Goal: Task Accomplishment & Management: Use online tool/utility

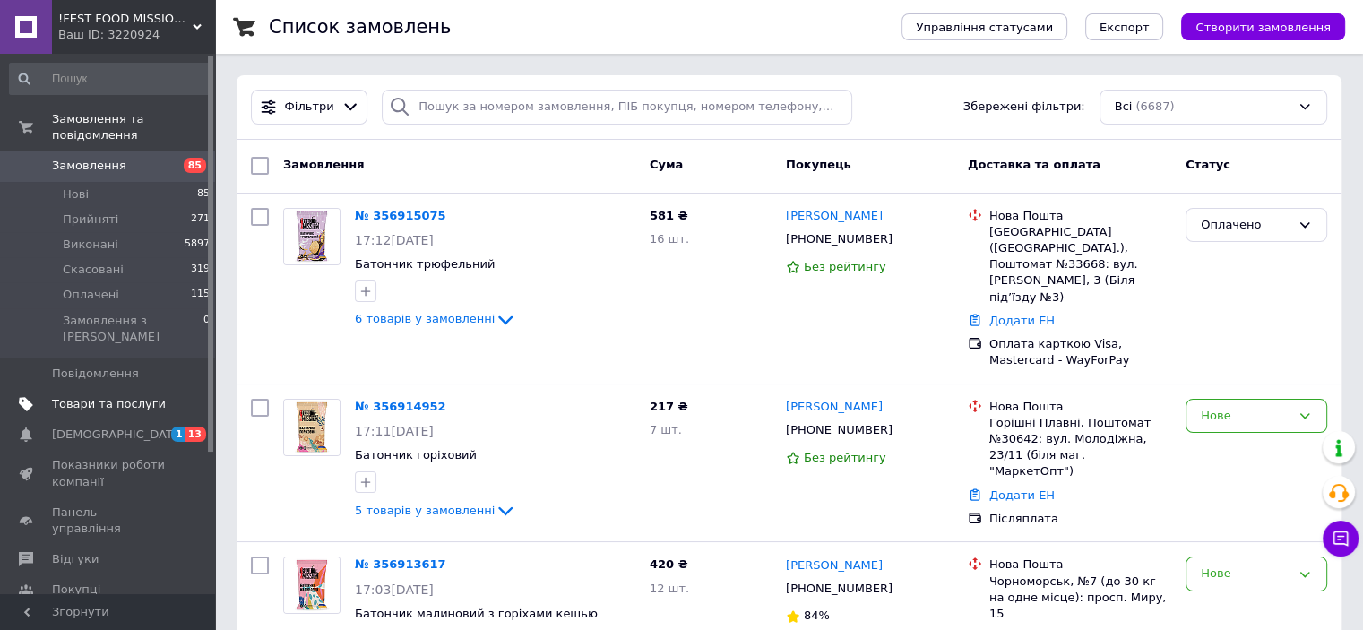
click at [108, 396] on span "Товари та послуги" at bounding box center [109, 404] width 114 height 16
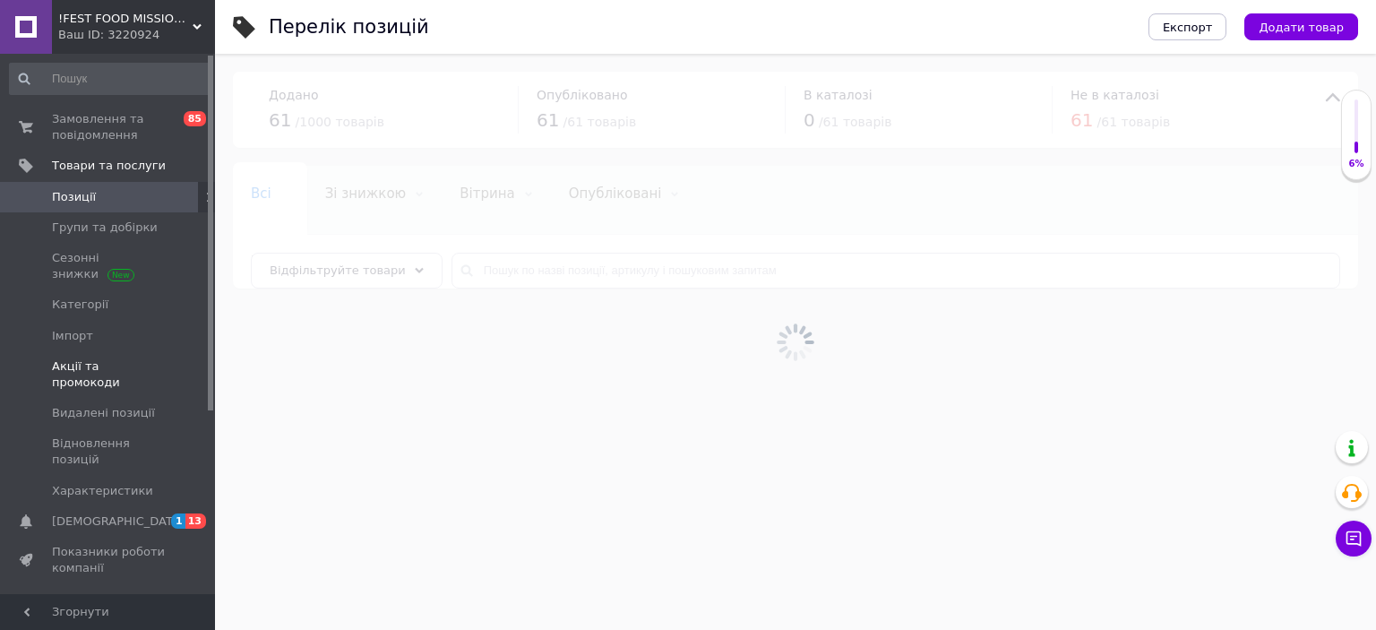
click at [61, 362] on span "Акції та промокоди" at bounding box center [109, 374] width 114 height 32
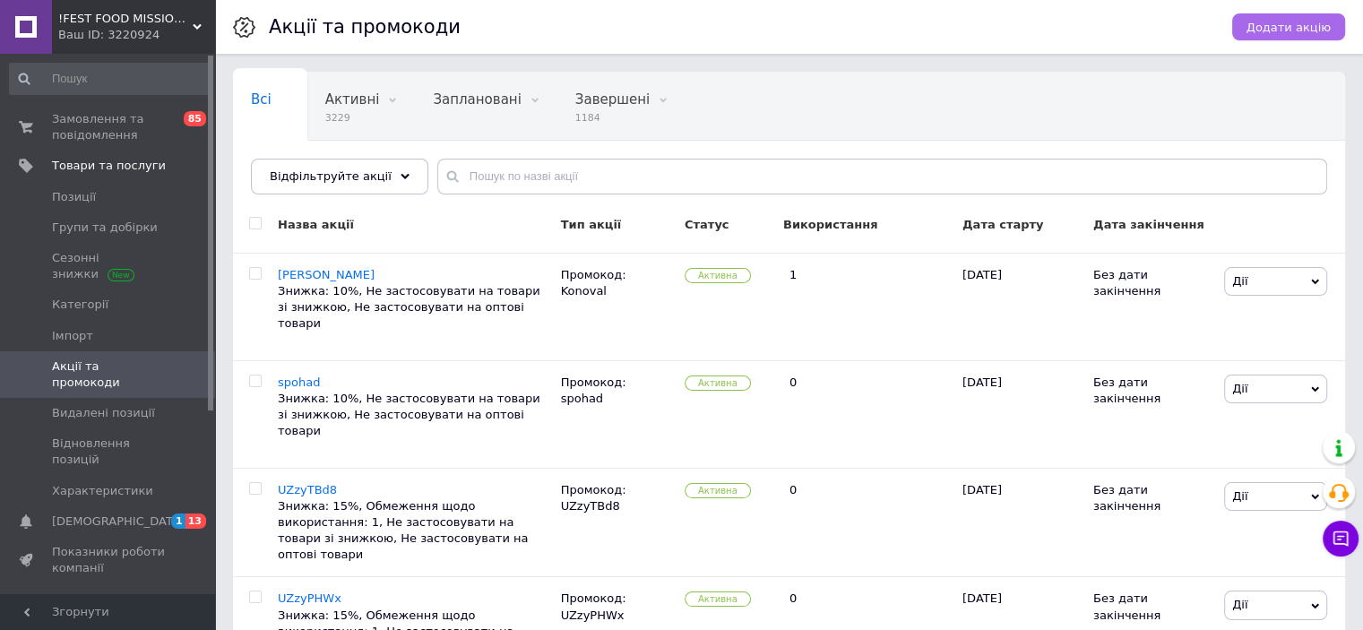
click at [1271, 25] on span "Додати акцію" at bounding box center [1288, 27] width 84 height 13
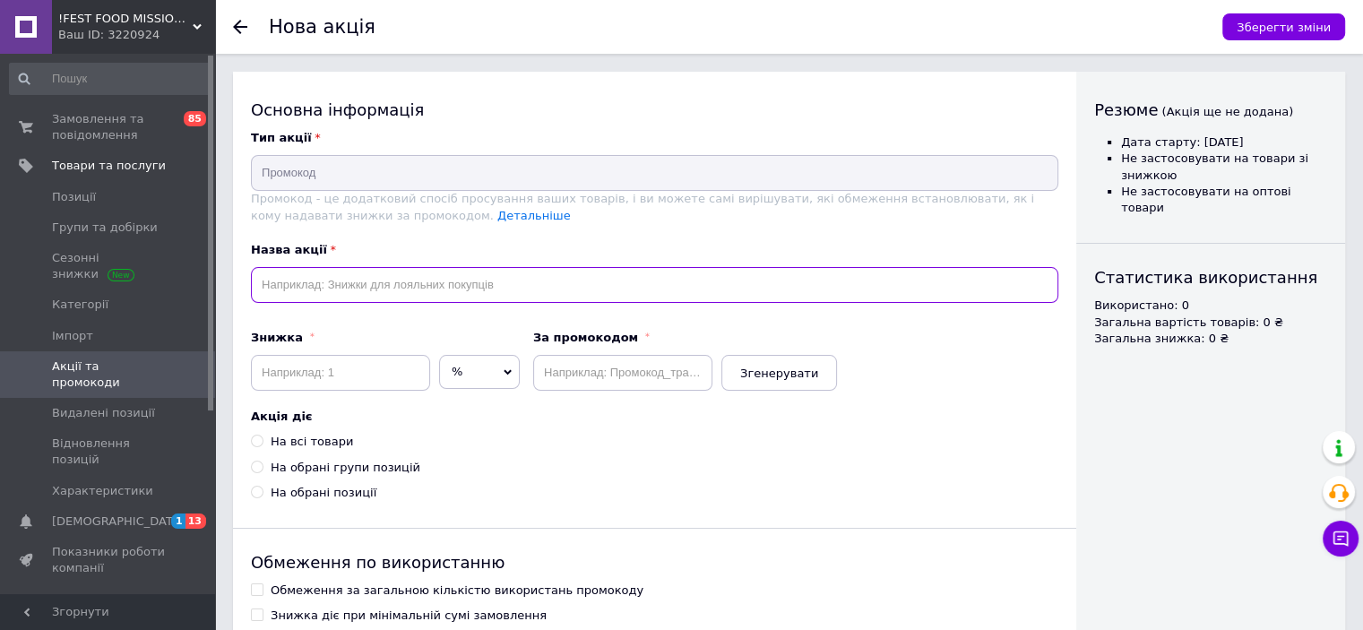
click at [462, 283] on input "text" at bounding box center [654, 285] width 807 height 36
paste input "Nort"
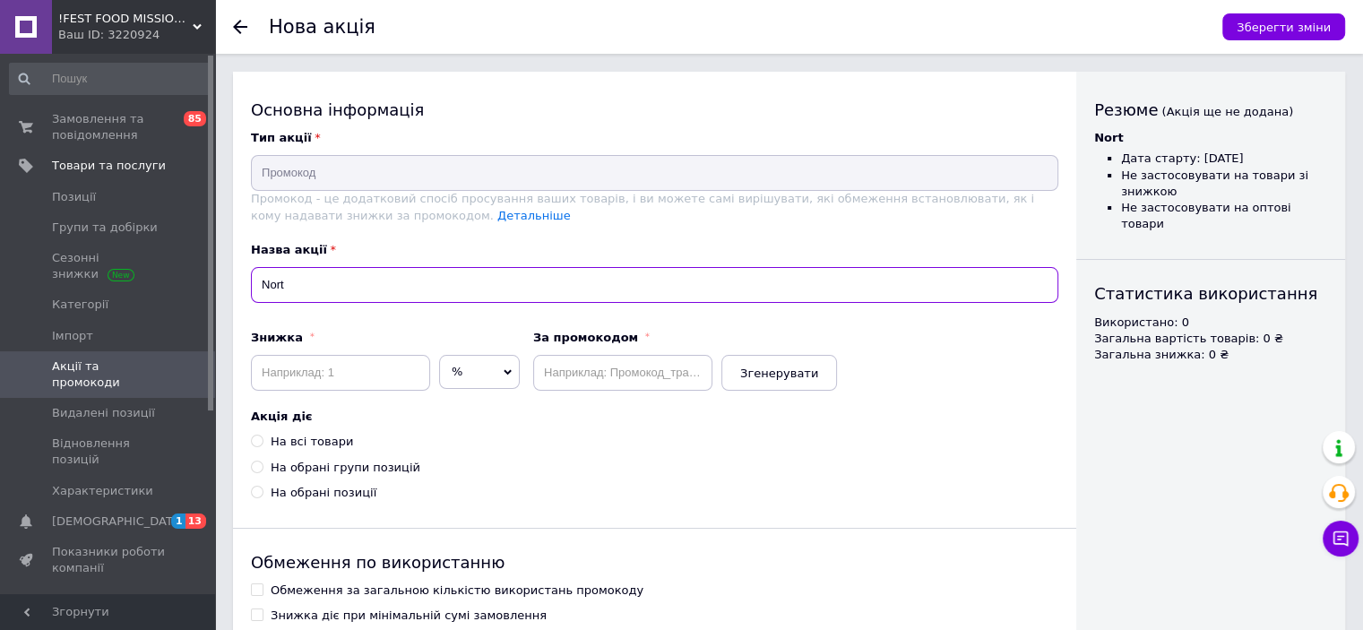
type input "Nort"
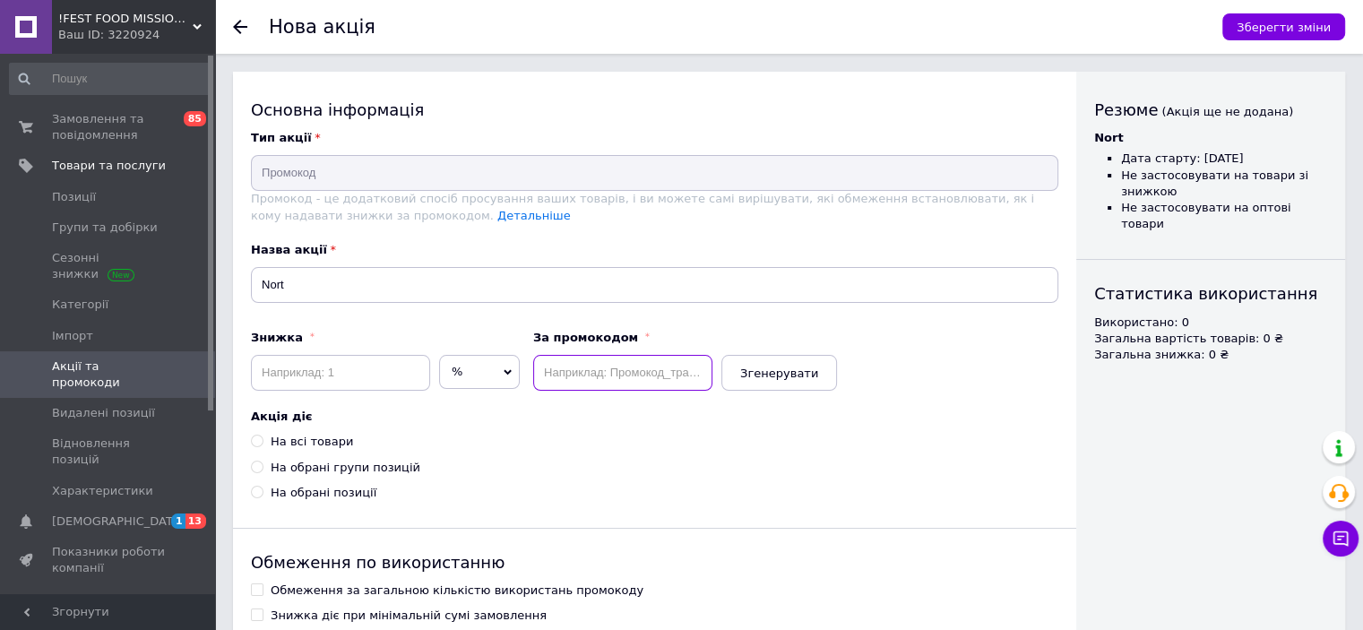
click at [602, 364] on input "text" at bounding box center [622, 373] width 179 height 36
paste input "Nort"
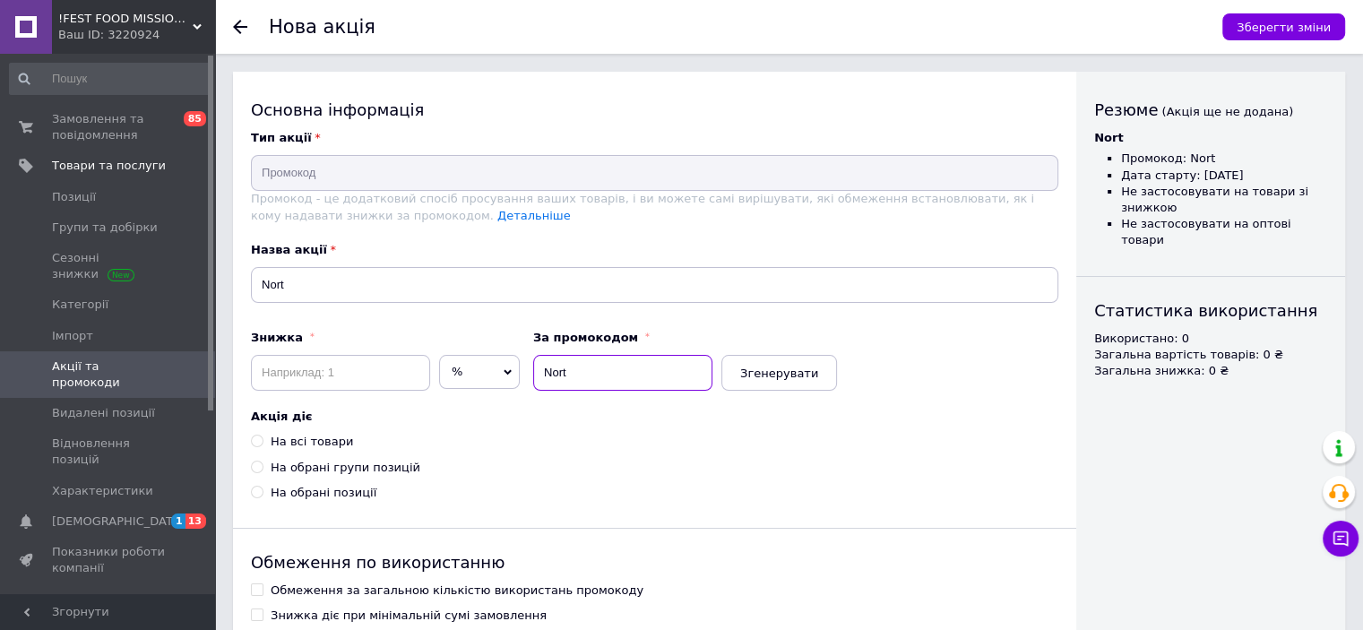
type input "Nort"
click at [373, 370] on input at bounding box center [340, 373] width 179 height 36
type input "0"
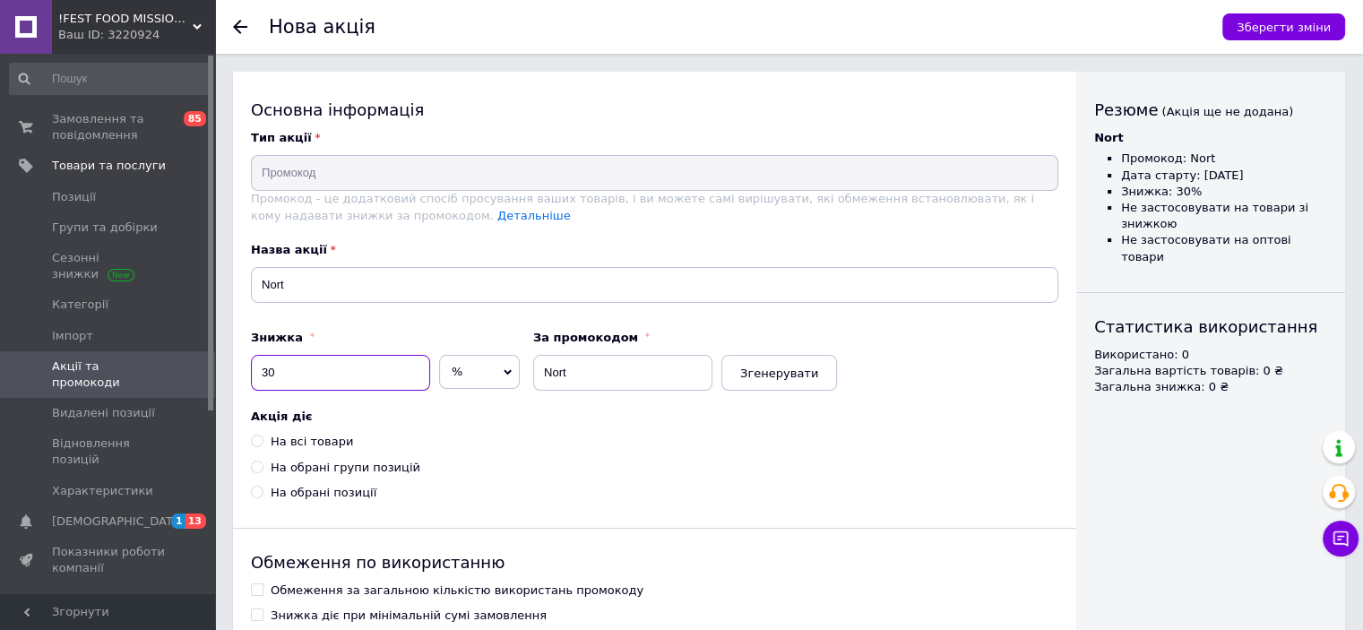
type input "30"
click at [290, 440] on div "На всі товари" at bounding box center [312, 442] width 82 height 16
click at [263, 440] on input "На всі товари" at bounding box center [257, 441] width 12 height 12
radio input "true"
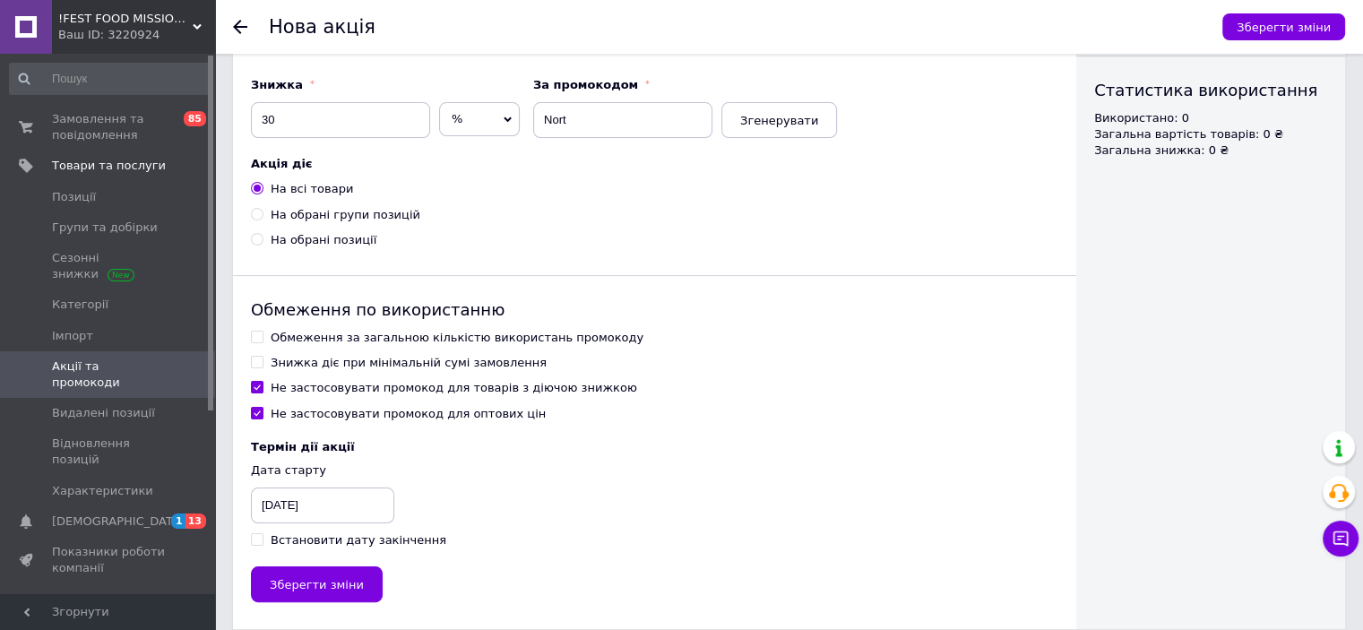
scroll to position [271, 0]
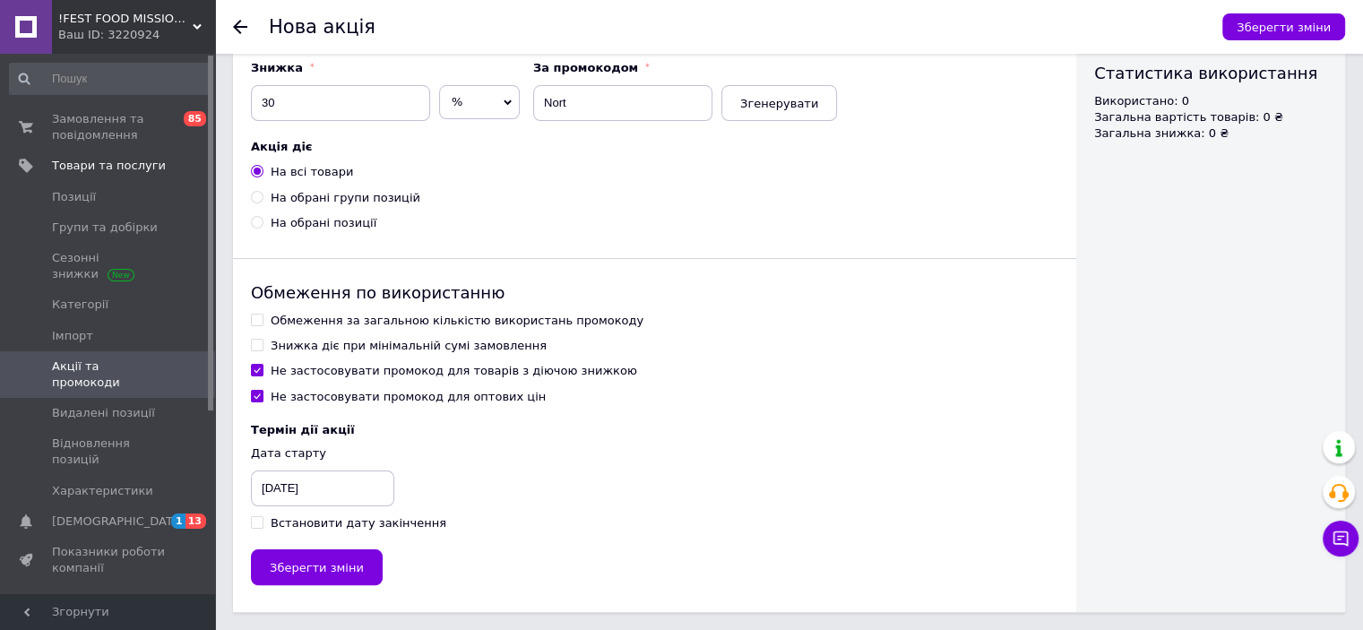
click at [304, 522] on div "Встановити дату закінчення" at bounding box center [359, 523] width 176 height 16
click at [263, 522] on input "Встановити дату закінчення" at bounding box center [257, 522] width 12 height 12
checkbox input "true"
click at [416, 494] on div "[DATE]" at bounding box center [412, 488] width 90 height 36
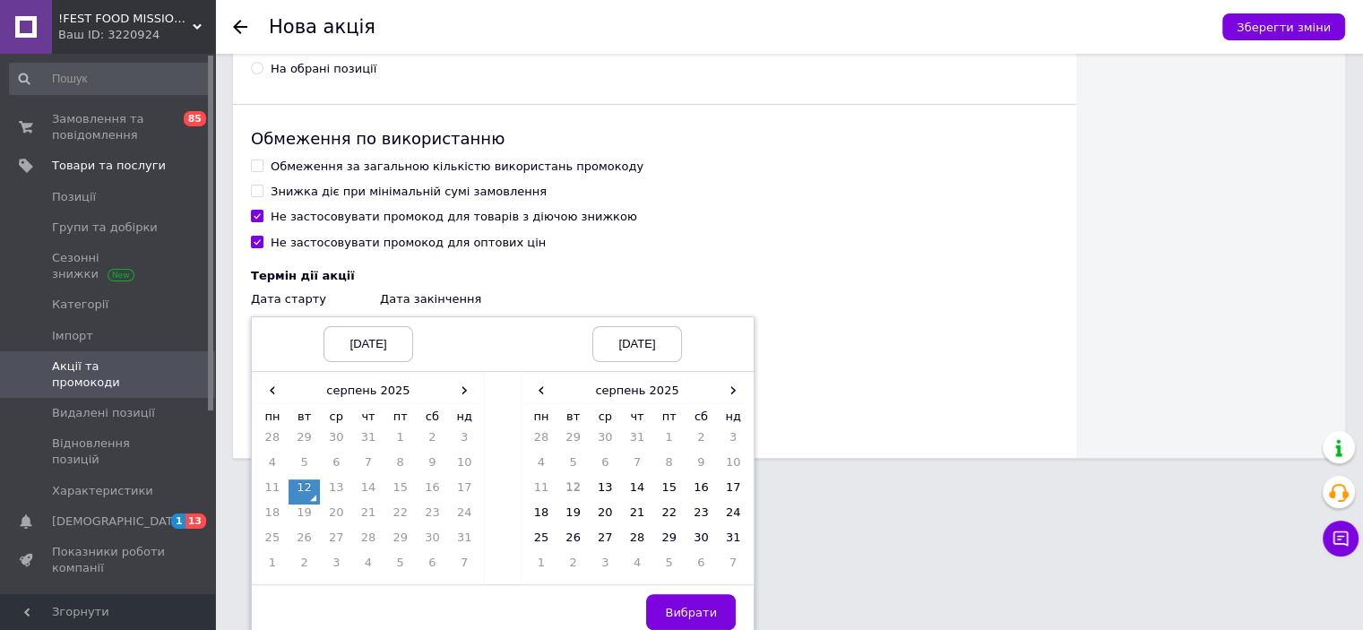
scroll to position [434, 0]
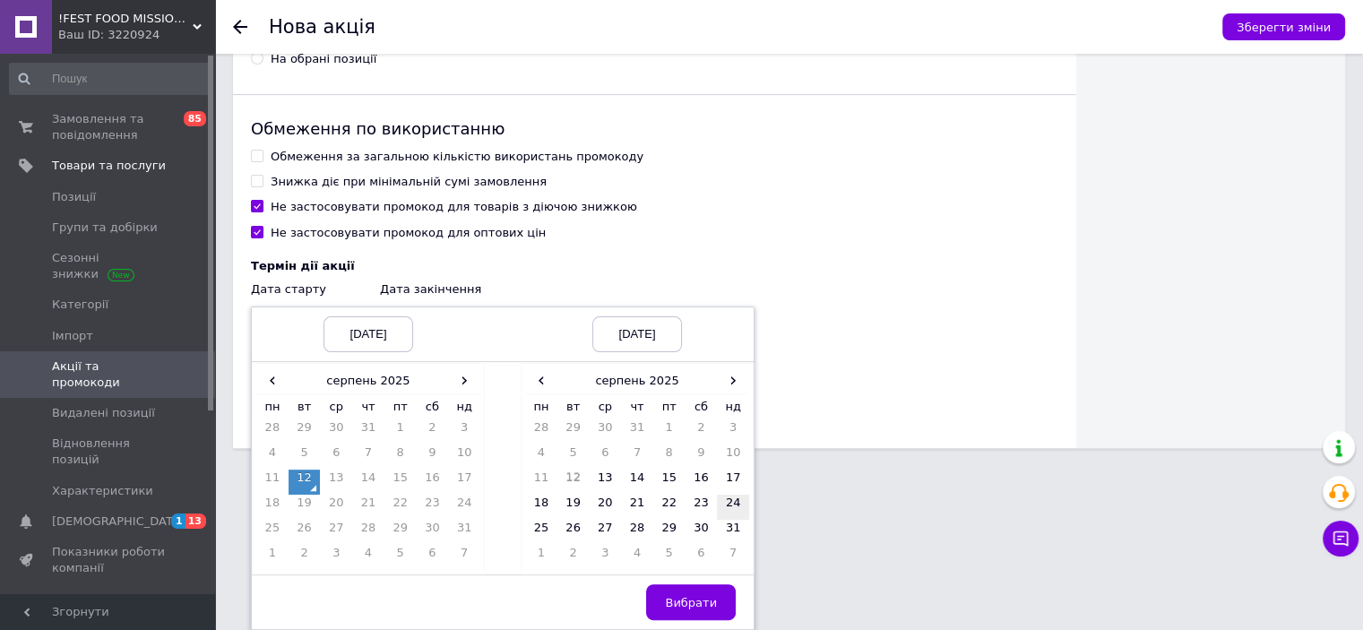
click at [733, 504] on td "24" at bounding box center [733, 507] width 32 height 25
click at [682, 598] on span "Вибрати" at bounding box center [691, 602] width 52 height 13
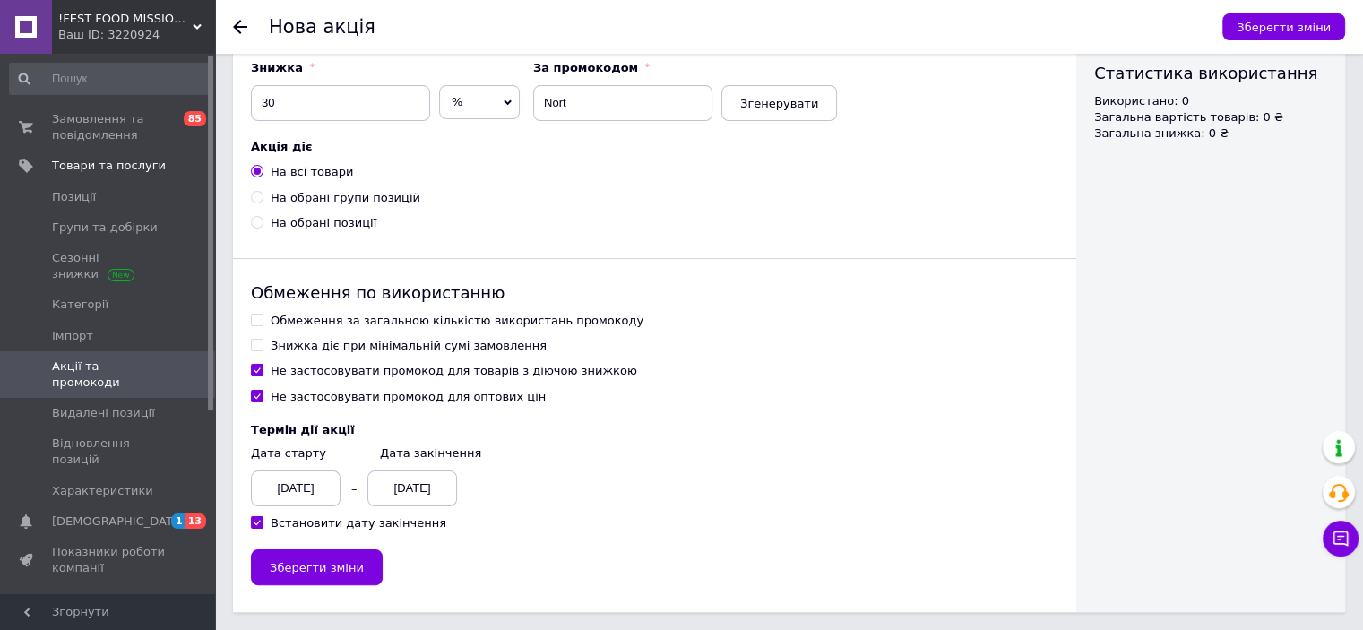
click at [383, 493] on div "[DATE]" at bounding box center [412, 488] width 90 height 36
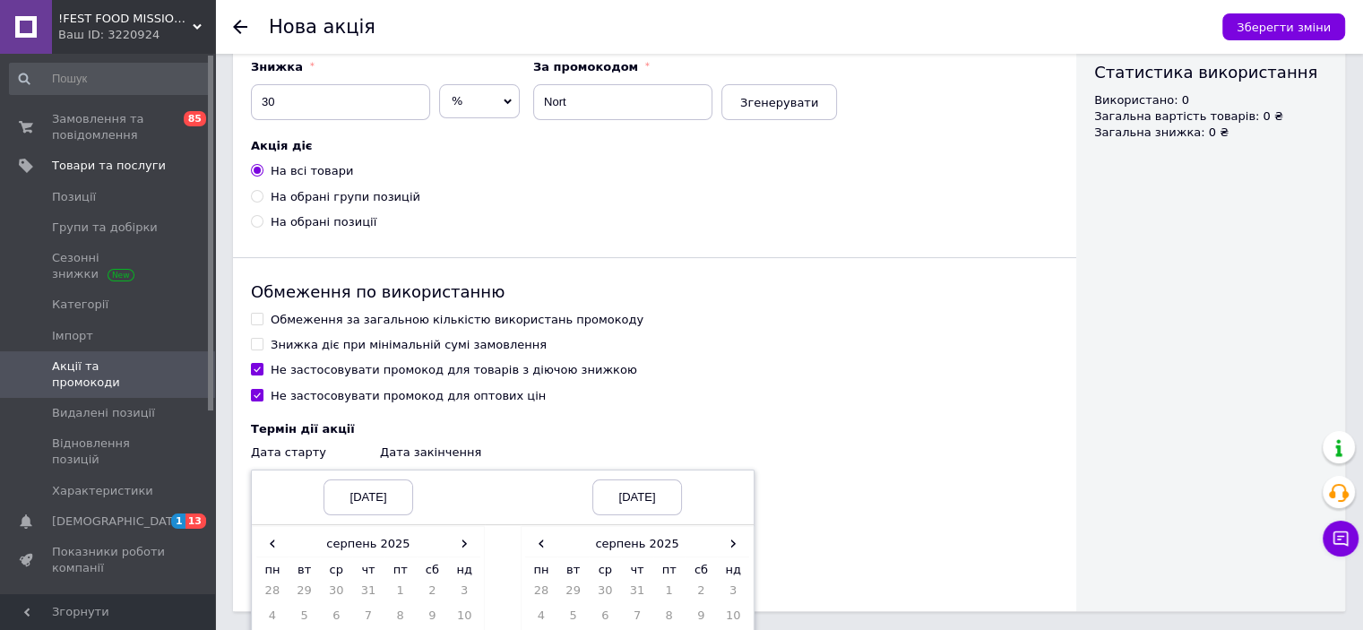
scroll to position [434, 0]
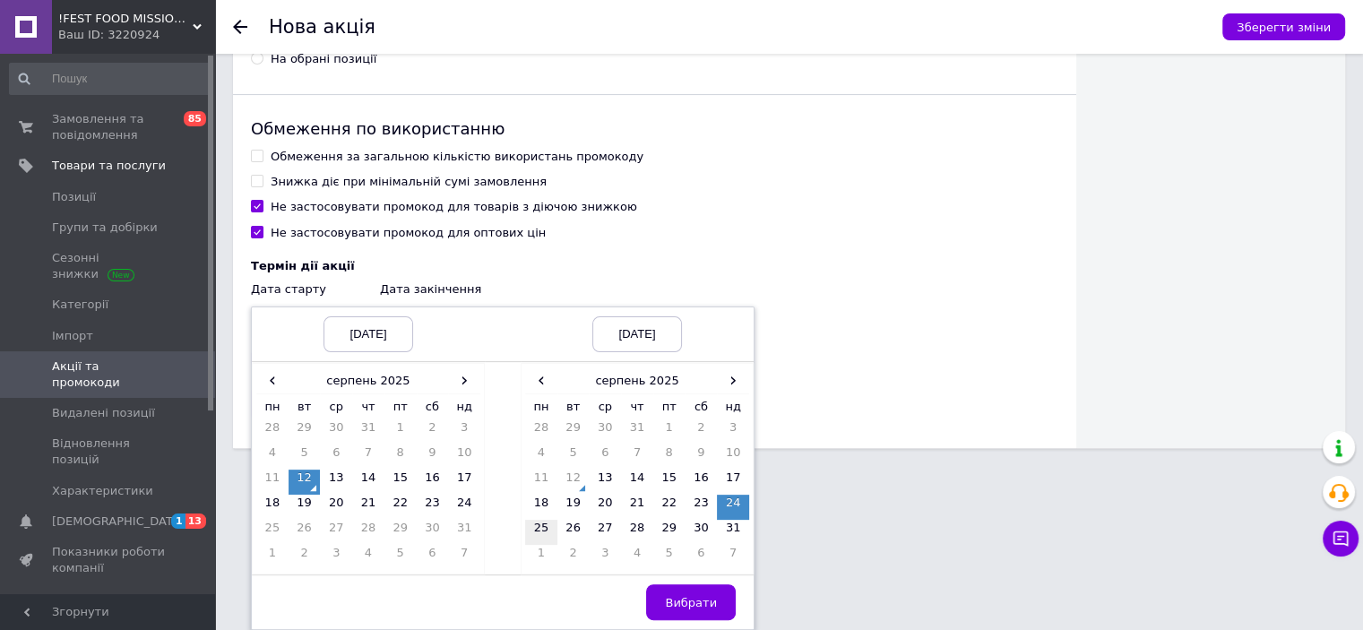
click at [534, 530] on td "25" at bounding box center [541, 532] width 32 height 25
click at [687, 605] on span "Вибрати" at bounding box center [691, 602] width 52 height 13
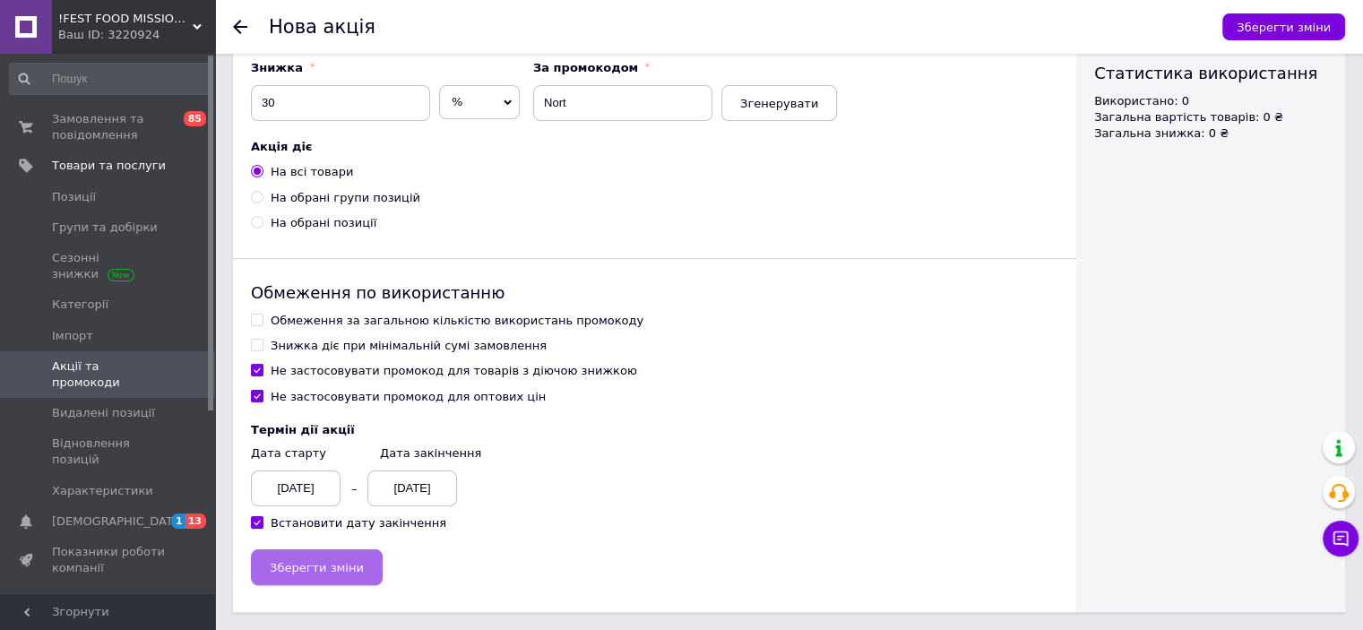
click at [330, 569] on span "Зберегти зміни" at bounding box center [317, 567] width 94 height 13
